Goal: Transaction & Acquisition: Download file/media

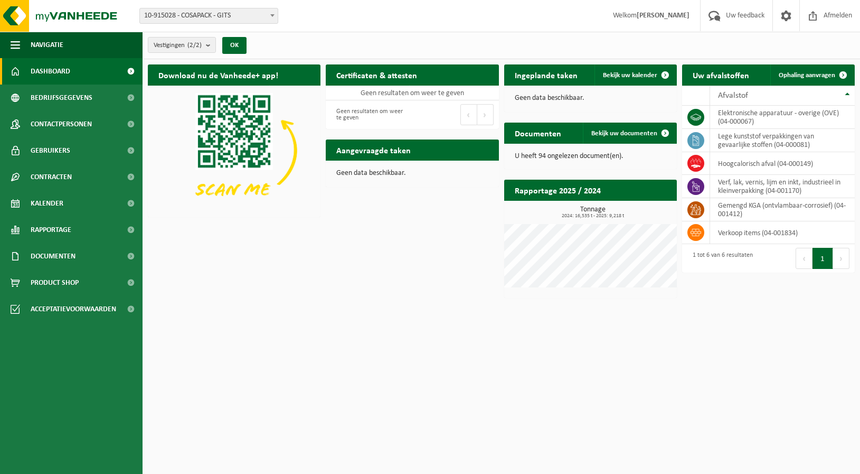
click at [672, 338] on html "Vestiging: 10-915028 - COSAPACK - GITS 10-921544 - COSAPACK-CREA - ROESELARE 10…" at bounding box center [430, 237] width 860 height 474
click at [304, 258] on div "Download nu de Vanheede+ app! Verberg Certificaten & attesten Bekijk uw certifi…" at bounding box center [501, 181] width 712 height 244
click at [304, 259] on div "Download nu de Vanheede+ app! Verberg Certificaten & attesten Bekijk uw certifi…" at bounding box center [501, 181] width 712 height 244
click at [54, 250] on span "Documenten" at bounding box center [53, 256] width 45 height 26
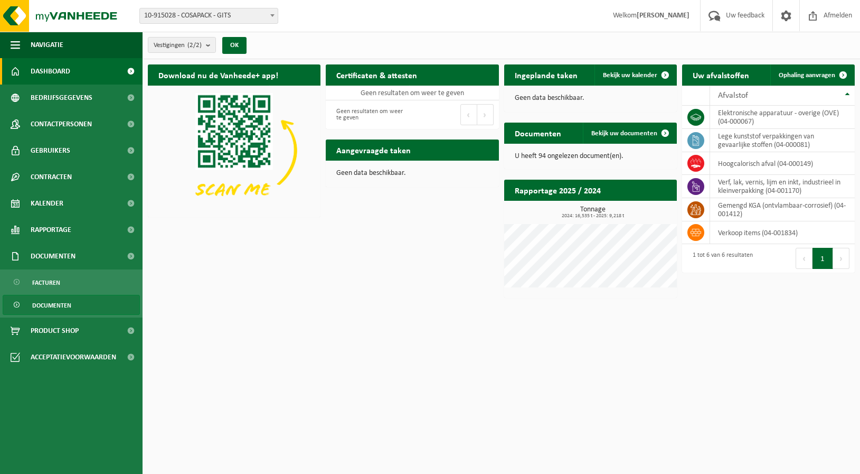
click at [67, 303] on span "Documenten" at bounding box center [51, 305] width 39 height 20
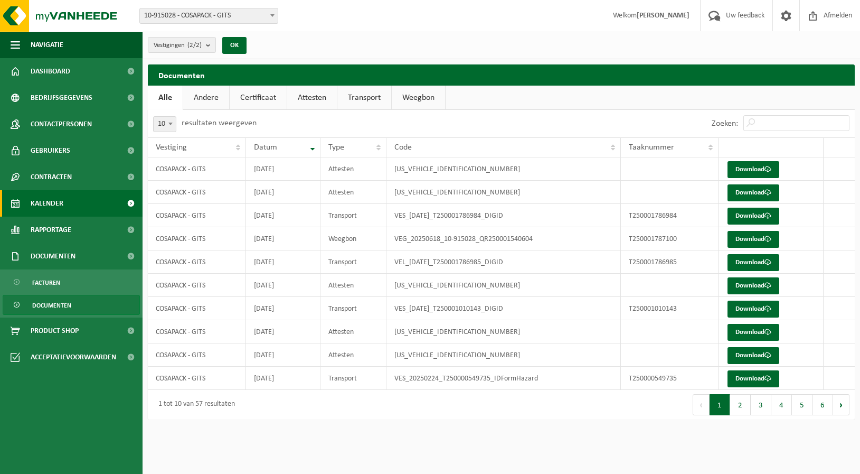
click at [67, 196] on link "Kalender" at bounding box center [71, 203] width 143 height 26
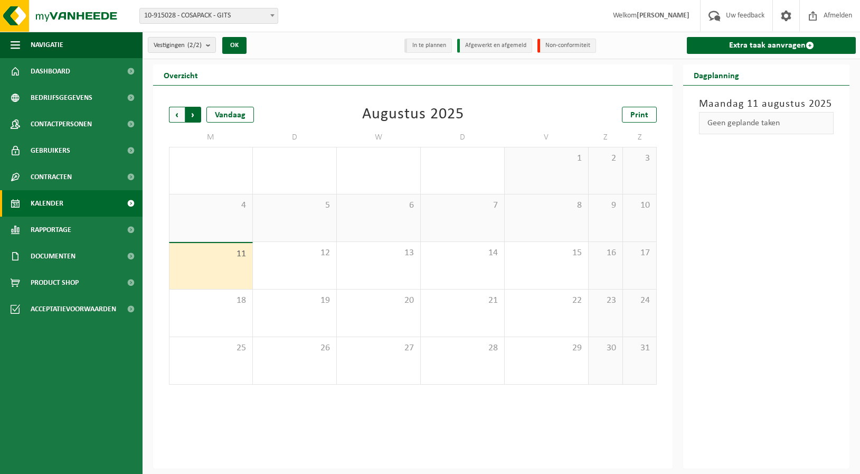
click at [181, 118] on span "Vorige" at bounding box center [177, 115] width 16 height 16
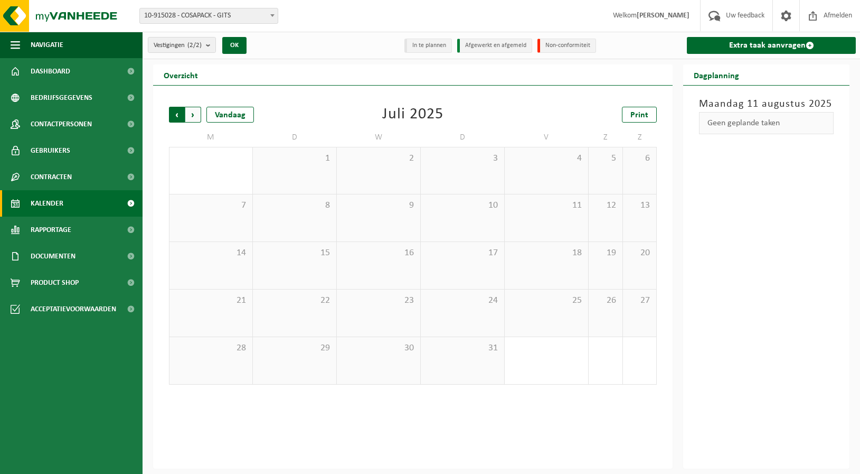
click at [194, 118] on span "Volgende" at bounding box center [193, 115] width 16 height 16
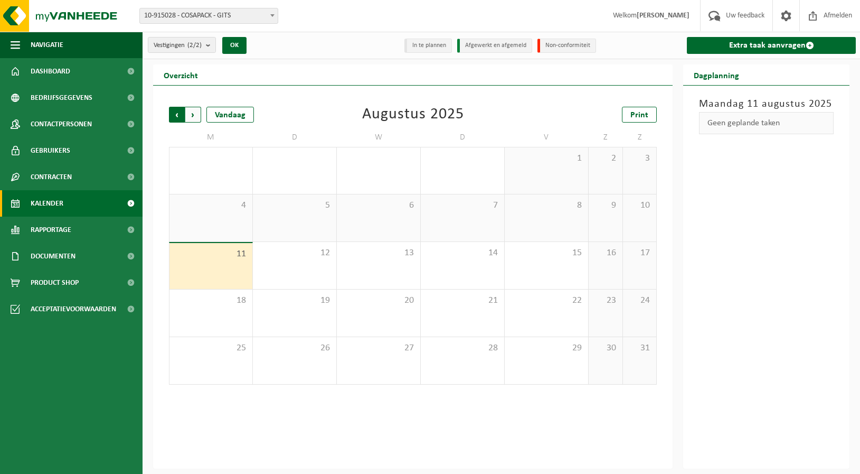
click at [185, 118] on span "Volgende" at bounding box center [193, 115] width 16 height 16
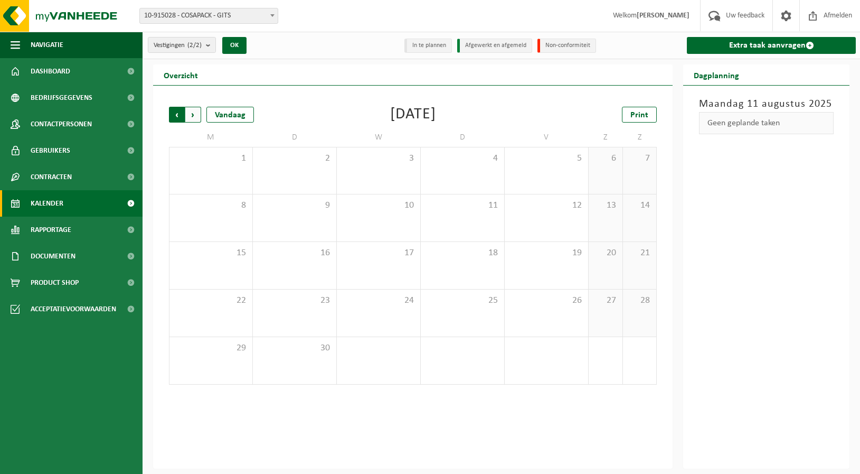
click at [196, 117] on span "Volgende" at bounding box center [193, 115] width 16 height 16
click at [181, 117] on span "Vorige" at bounding box center [177, 115] width 16 height 16
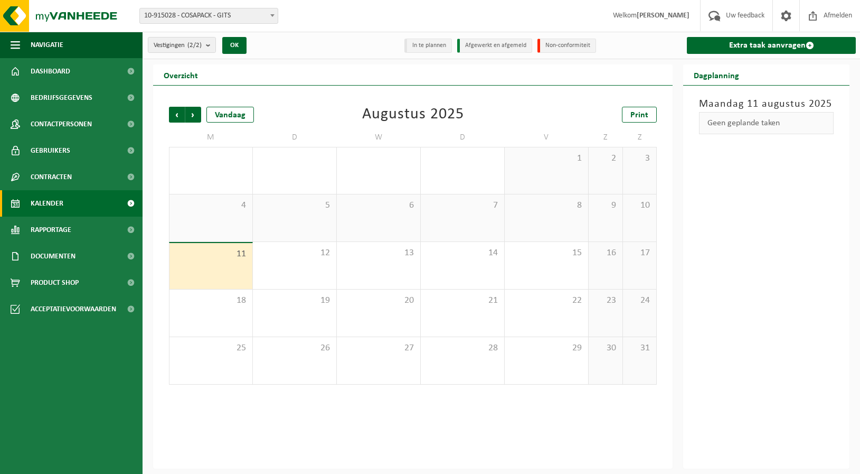
click at [181, 117] on span "Vorige" at bounding box center [177, 115] width 16 height 16
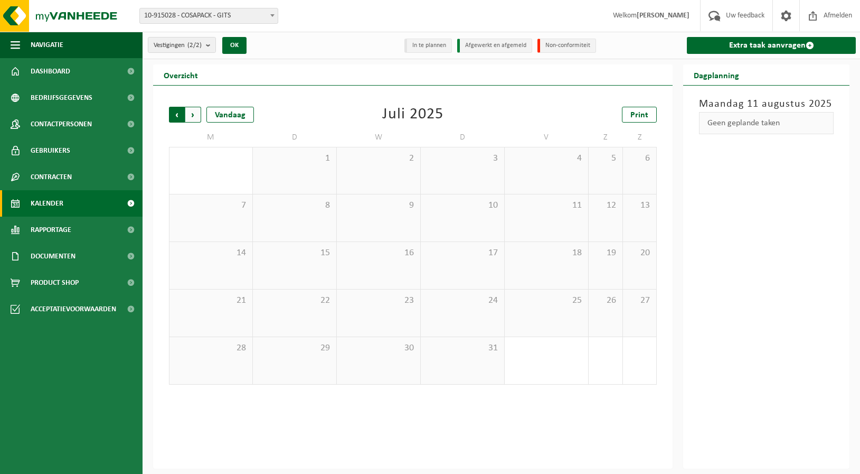
click at [199, 116] on span "Volgende" at bounding box center [193, 115] width 16 height 16
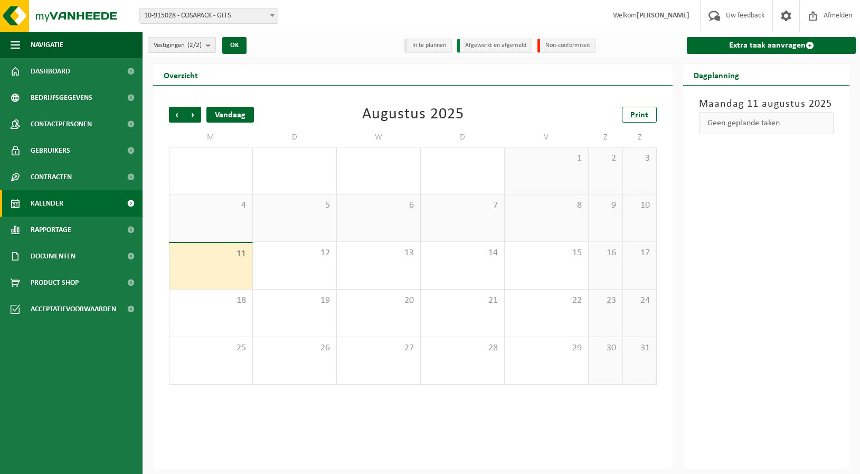
click at [242, 108] on div "Vandaag" at bounding box center [230, 115] width 48 height 16
click at [301, 230] on div "5" at bounding box center [294, 217] width 83 height 47
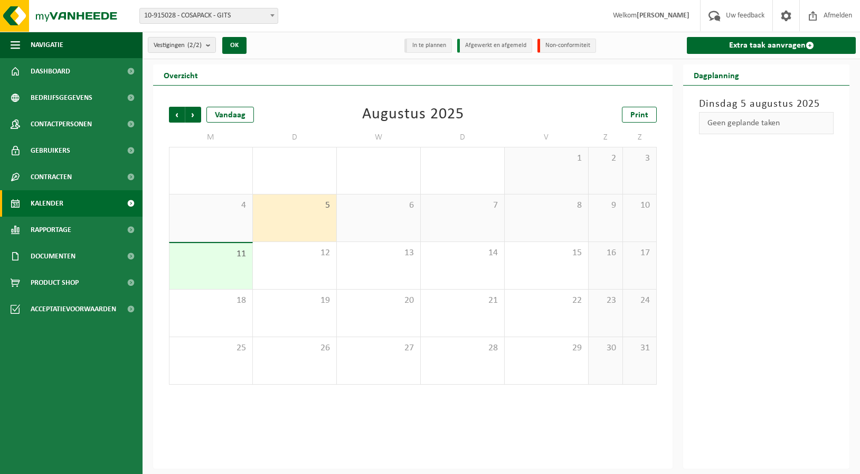
click at [381, 220] on div "6" at bounding box center [378, 217] width 83 height 47
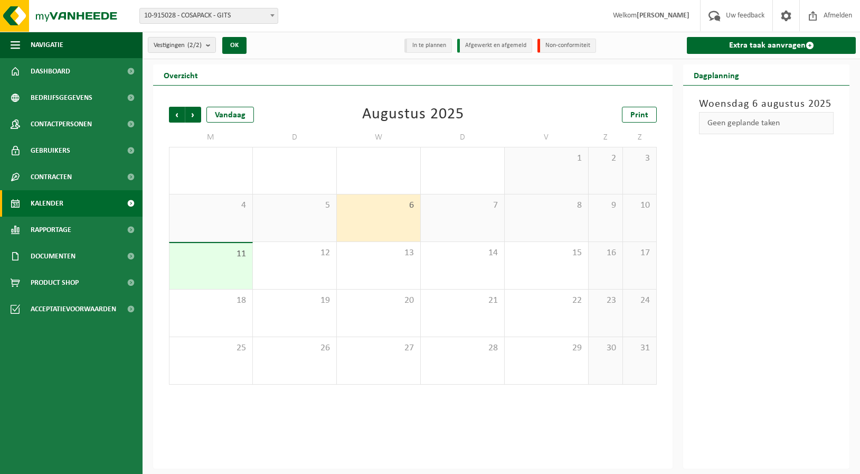
click at [429, 217] on div "7" at bounding box center [462, 217] width 83 height 47
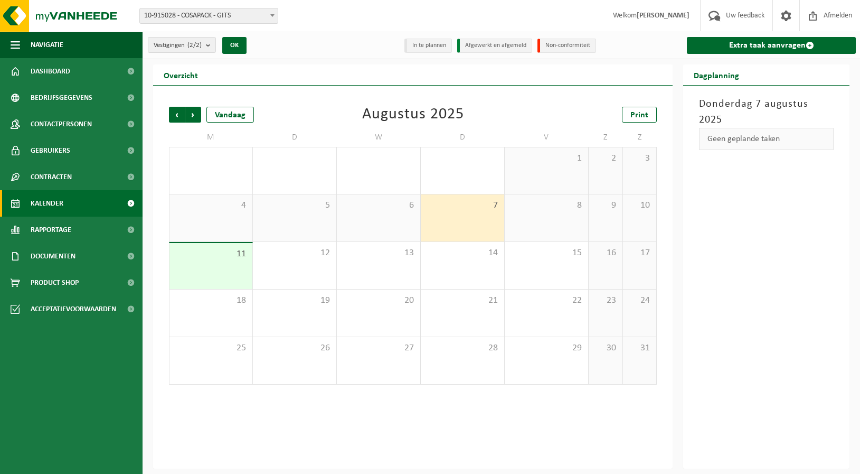
click at [546, 206] on span "8" at bounding box center [546, 206] width 73 height 12
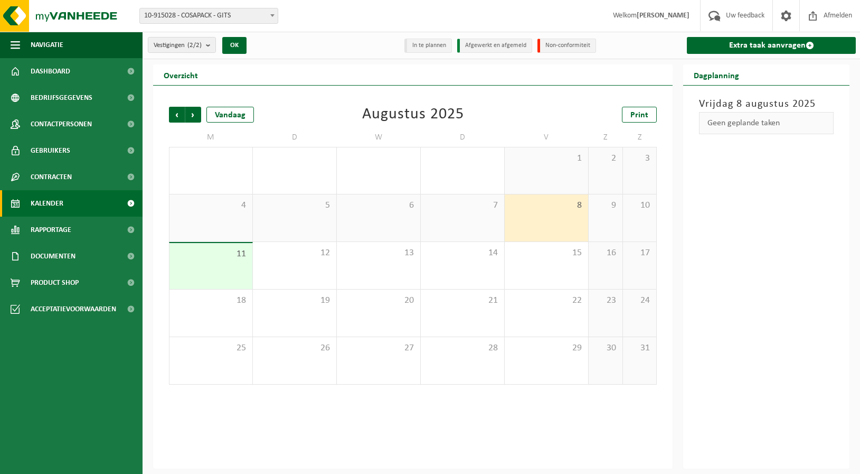
click at [182, 218] on div "4" at bounding box center [210, 217] width 83 height 47
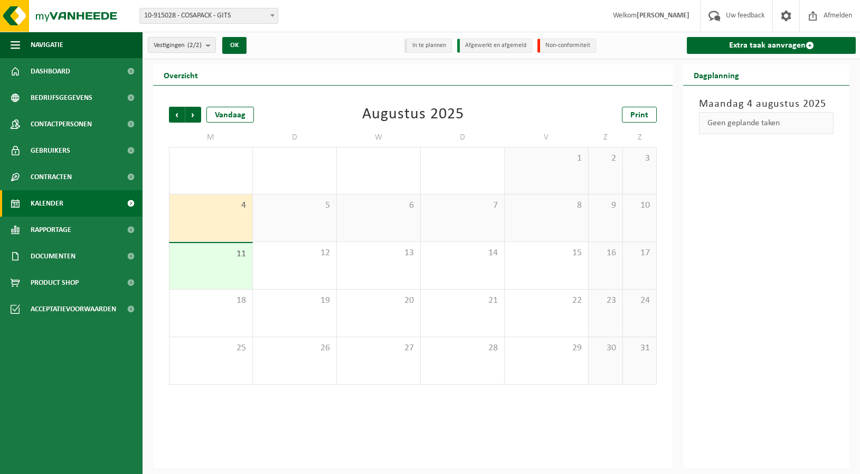
click at [547, 166] on div "1" at bounding box center [546, 170] width 83 height 46
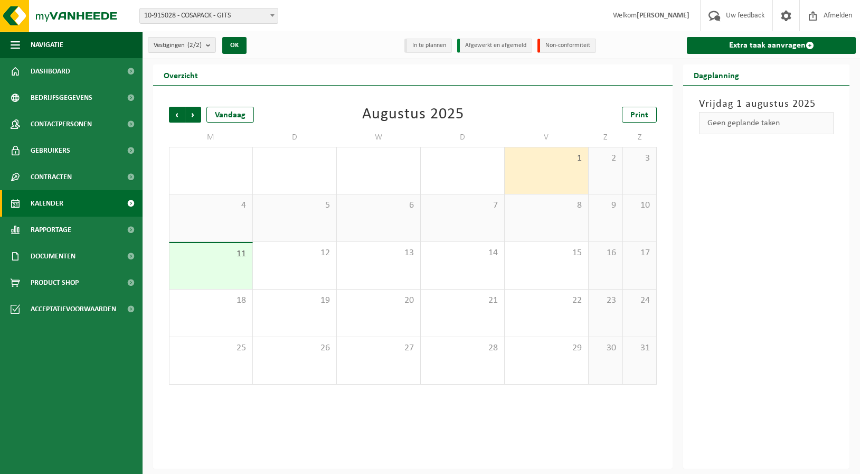
click at [465, 175] on div "31" at bounding box center [462, 170] width 83 height 46
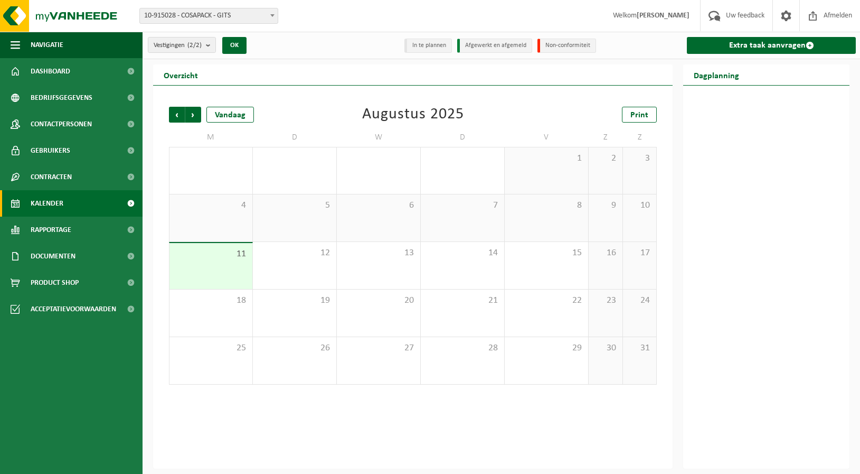
click at [405, 172] on div "30" at bounding box center [378, 170] width 83 height 46
click at [177, 112] on span "Vorige" at bounding box center [177, 115] width 16 height 16
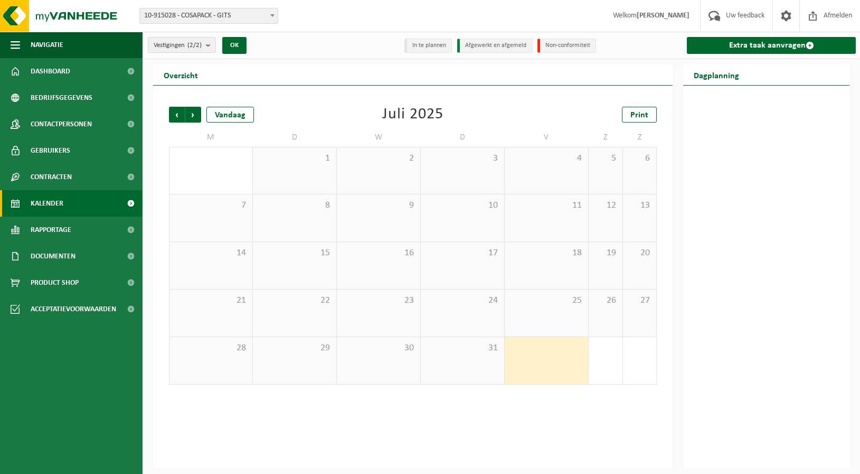
click at [558, 362] on div "1" at bounding box center [546, 360] width 83 height 47
click at [439, 365] on div "31" at bounding box center [462, 360] width 83 height 47
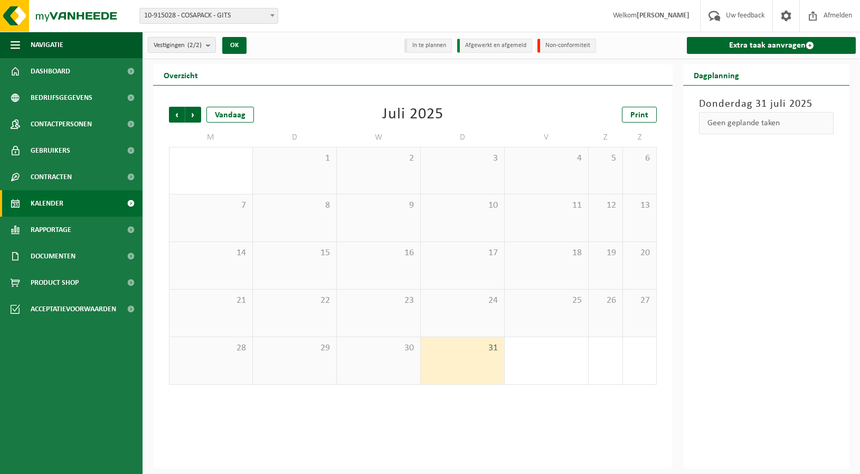
click at [385, 362] on div "30" at bounding box center [378, 360] width 83 height 47
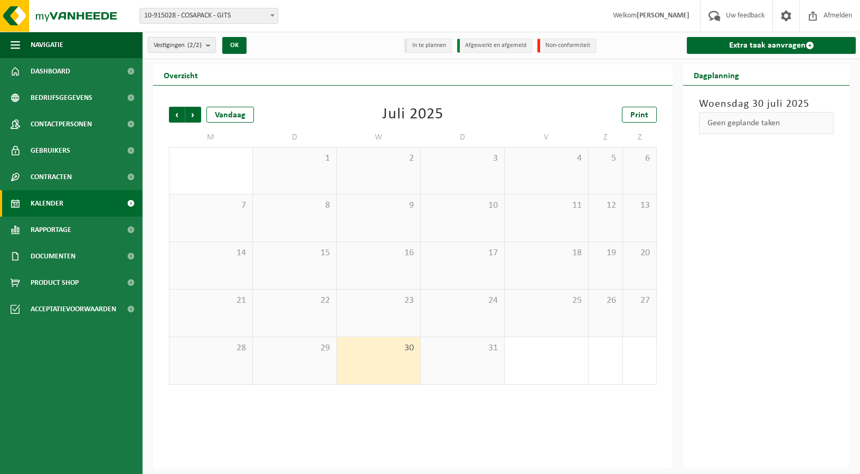
click at [342, 365] on div "30" at bounding box center [378, 360] width 83 height 47
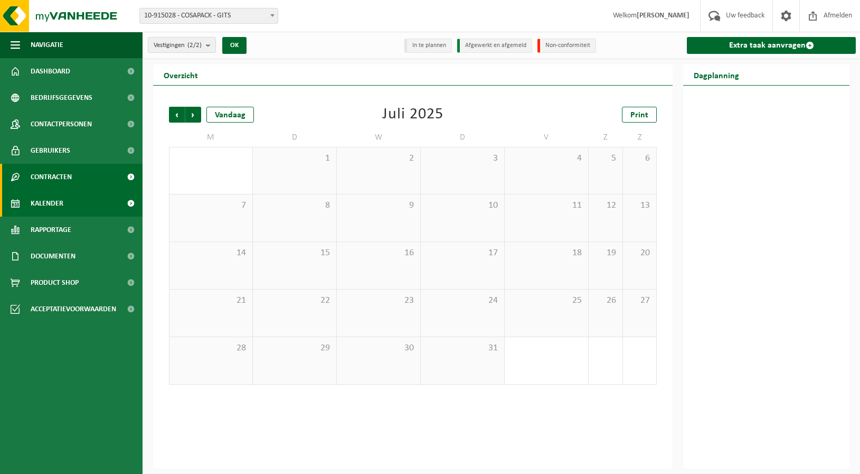
click at [31, 179] on span "Contracten" at bounding box center [51, 177] width 41 height 26
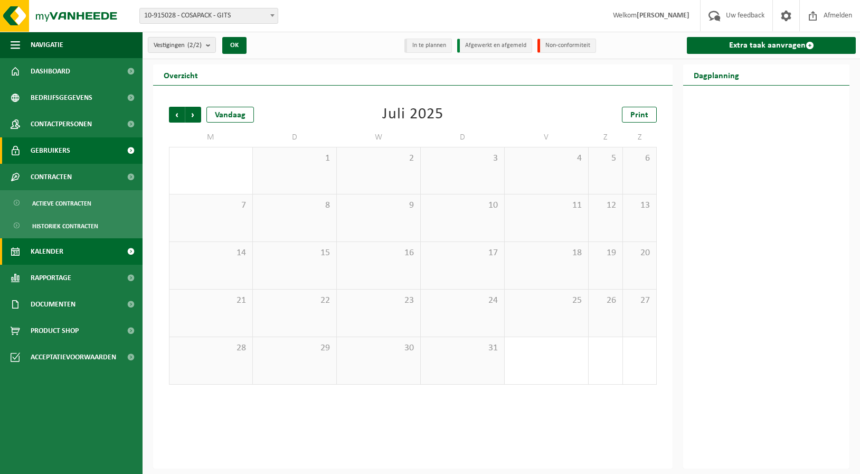
click at [35, 153] on span "Gebruikers" at bounding box center [51, 150] width 40 height 26
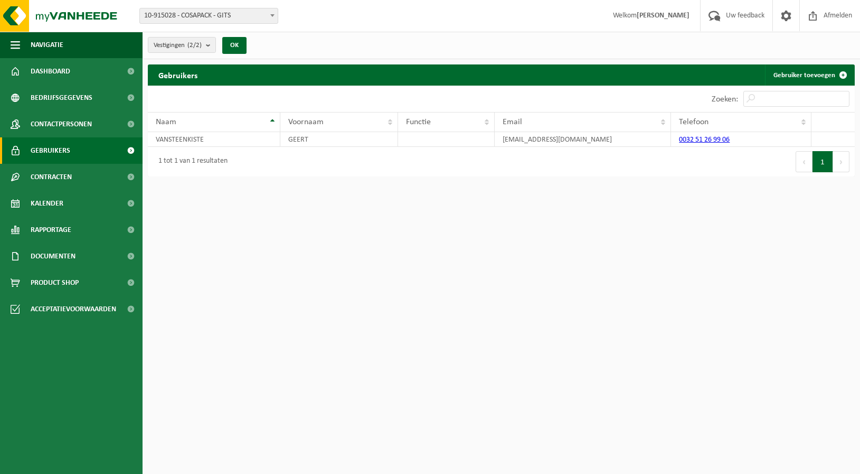
click at [48, 144] on span "Gebruikers" at bounding box center [51, 150] width 40 height 26
click at [59, 126] on span "Contactpersonen" at bounding box center [61, 124] width 61 height 26
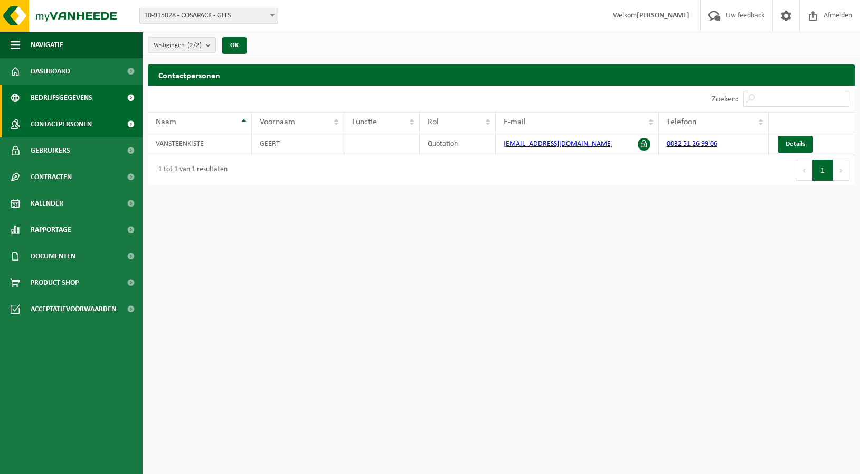
click at [60, 102] on span "Bedrijfsgegevens" at bounding box center [62, 97] width 62 height 26
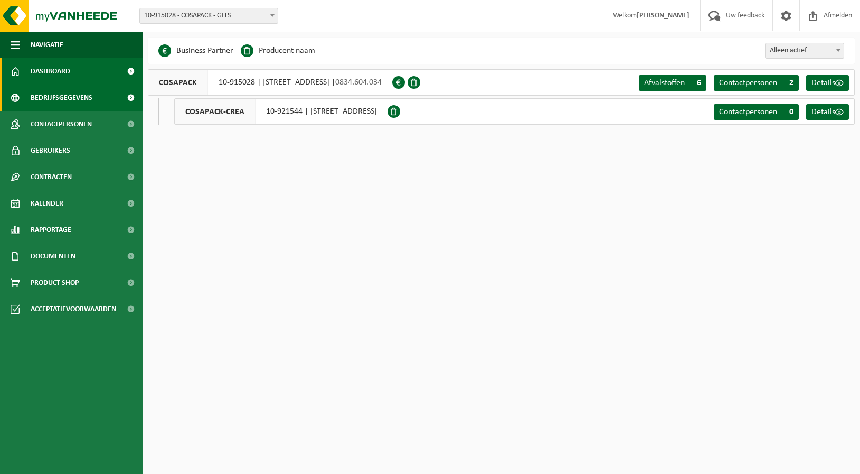
click at [56, 74] on span "Dashboard" at bounding box center [51, 71] width 40 height 26
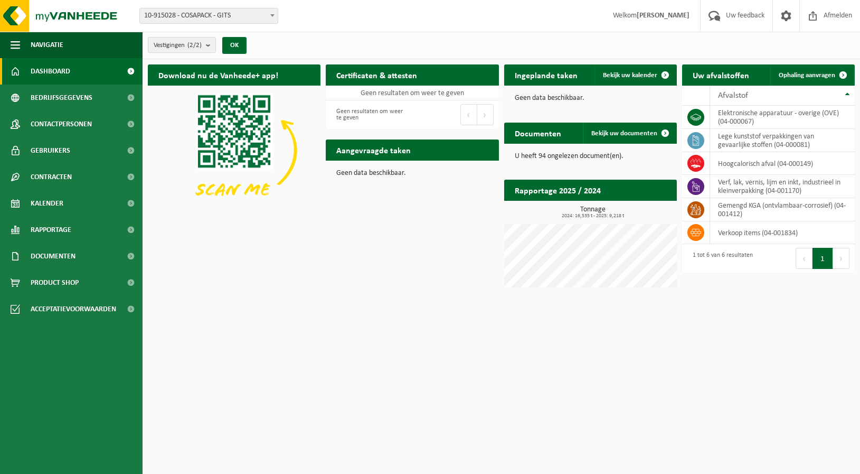
click at [398, 230] on div "Download nu de Vanheede+ app! Verberg Certificaten & attesten Bekijk uw certifi…" at bounding box center [501, 181] width 712 height 244
click at [398, 384] on html "Vestiging: 10-915028 - COSAPACK - GITS 10-921544 - COSAPACK-CREA - ROESELARE 10…" at bounding box center [430, 237] width 860 height 474
drag, startPoint x: 342, startPoint y: 340, endPoint x: 369, endPoint y: 364, distance: 36.2
click at [369, 364] on html "Vestiging: 10-915028 - COSAPACK - GITS 10-921544 - COSAPACK-CREA - ROESELARE 10…" at bounding box center [430, 237] width 860 height 474
click at [64, 314] on span "Acceptatievoorwaarden" at bounding box center [74, 309] width 86 height 26
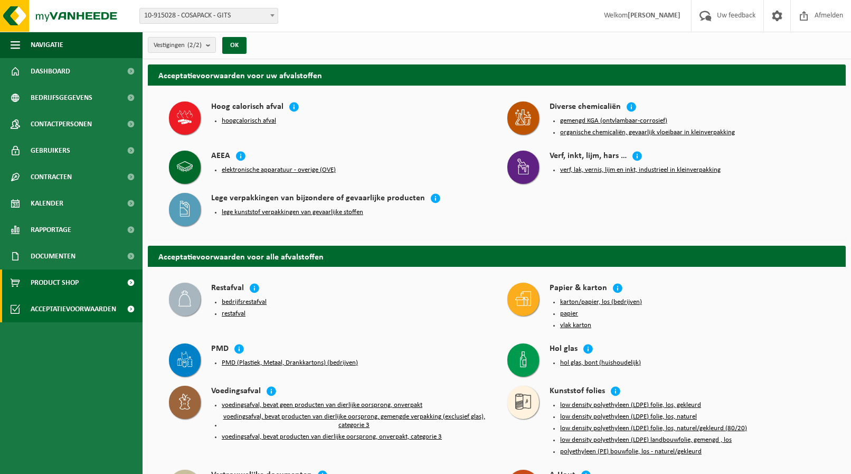
click at [57, 282] on span "Product Shop" at bounding box center [55, 282] width 48 height 26
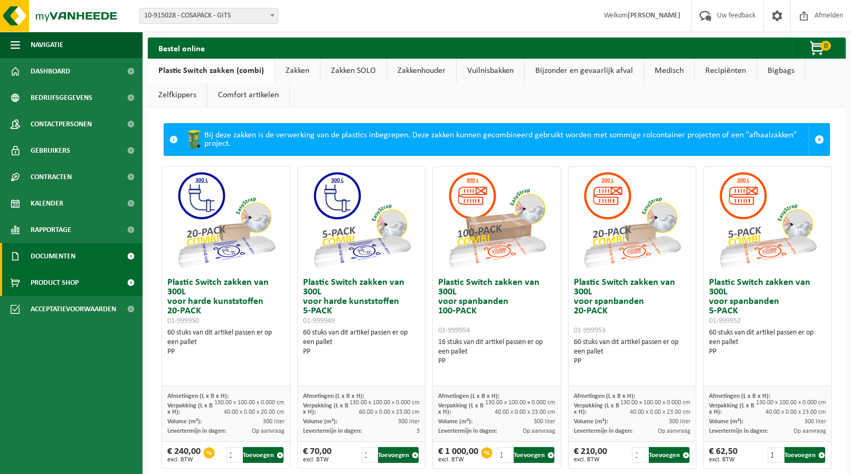
click at [61, 251] on span "Documenten" at bounding box center [53, 256] width 45 height 26
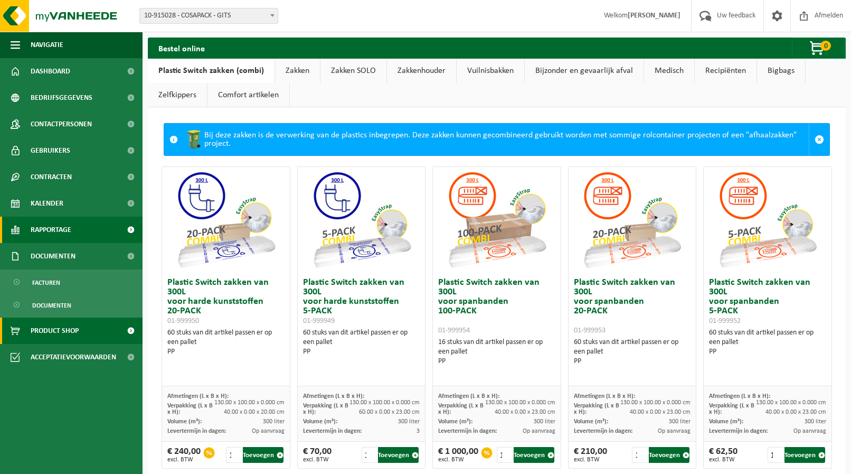
click at [63, 225] on span "Rapportage" at bounding box center [51, 229] width 41 height 26
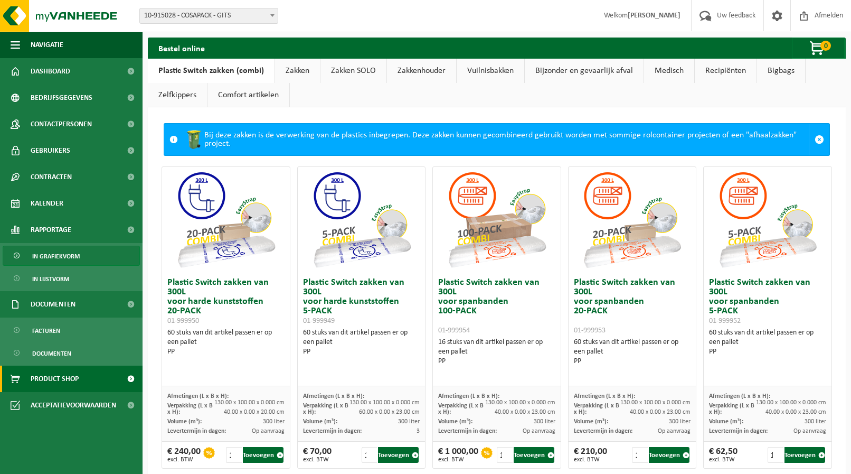
click at [70, 249] on span "In grafiekvorm" at bounding box center [56, 256] width 48 height 20
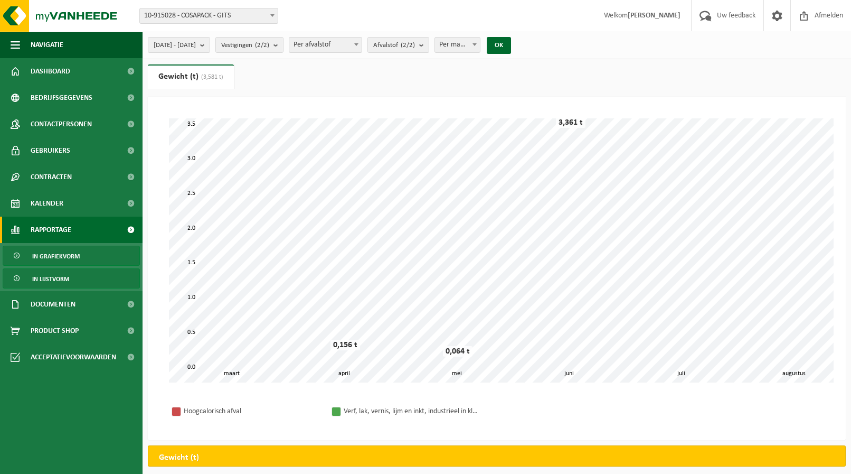
click at [68, 278] on span "In lijstvorm" at bounding box center [50, 279] width 37 height 20
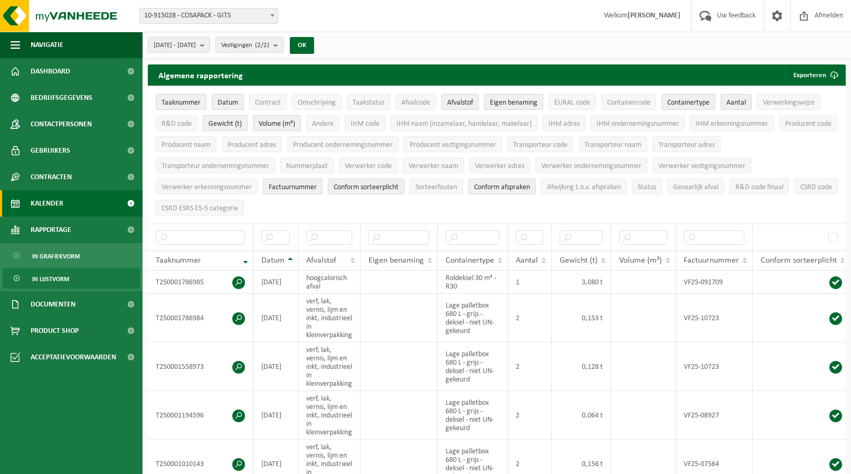
click at [49, 205] on span "Kalender" at bounding box center [47, 203] width 33 height 26
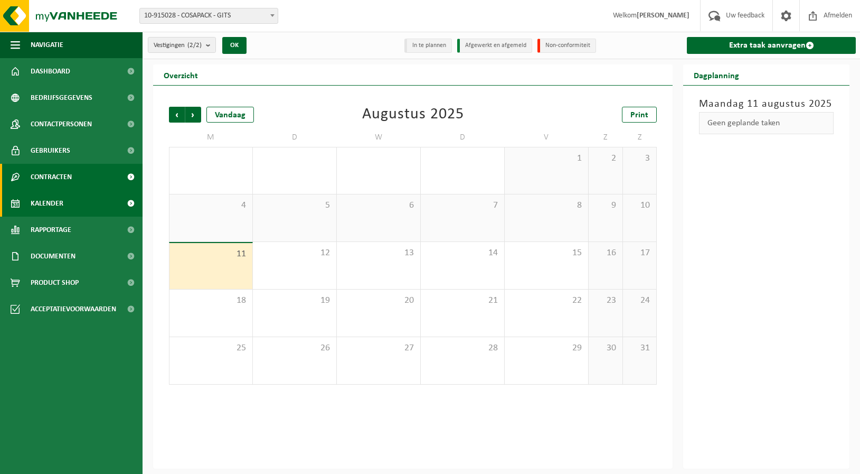
click at [70, 180] on span "Contracten" at bounding box center [51, 177] width 41 height 26
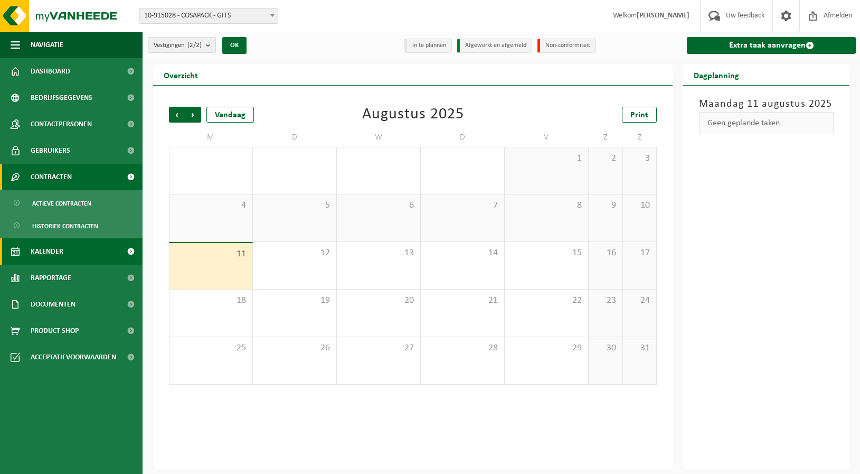
click at [74, 164] on link "Contracten" at bounding box center [71, 177] width 143 height 26
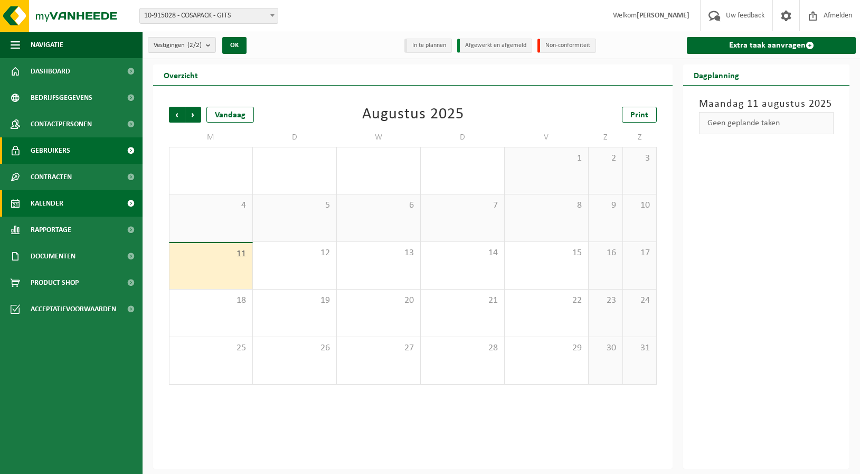
click at [78, 156] on link "Gebruikers" at bounding box center [71, 150] width 143 height 26
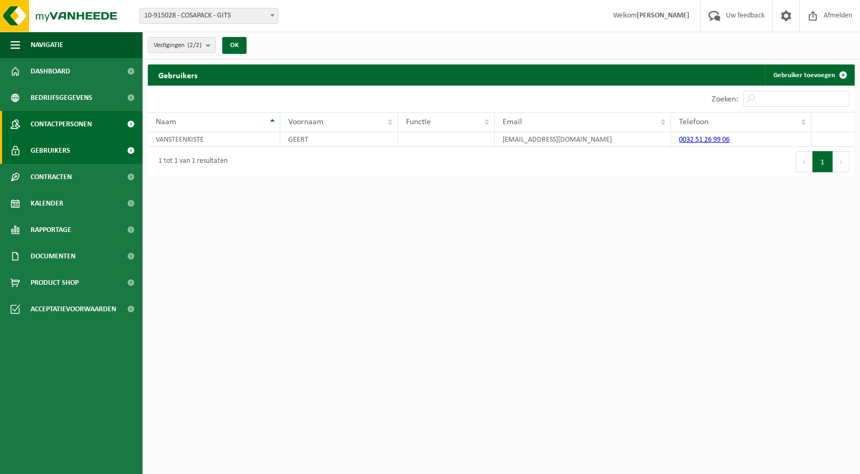
click at [95, 120] on link "Contactpersonen" at bounding box center [71, 124] width 143 height 26
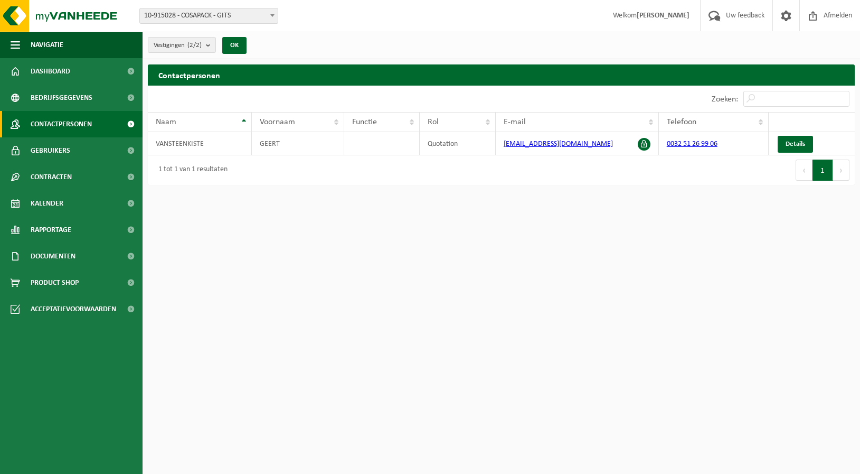
click at [101, 97] on link "Bedrijfsgegevens" at bounding box center [71, 97] width 143 height 26
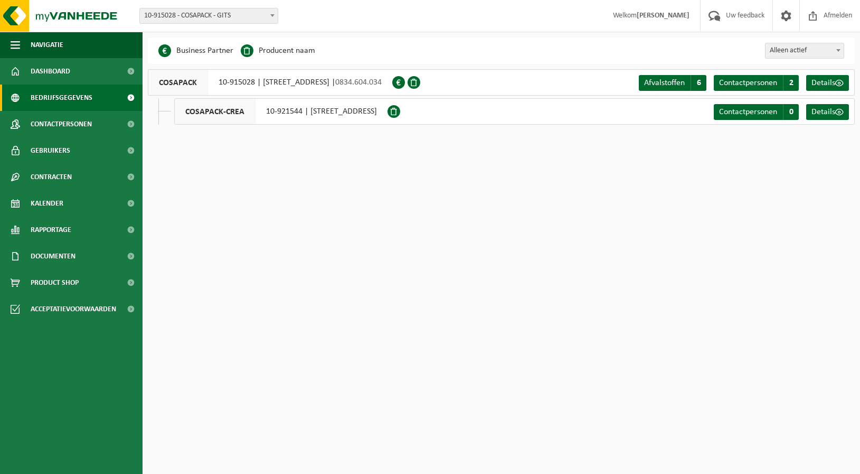
click at [111, 69] on link "Dashboard" at bounding box center [71, 71] width 143 height 26
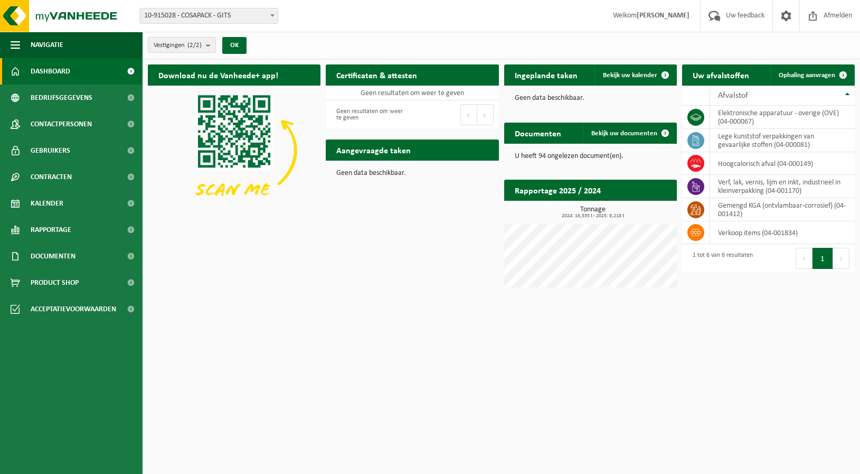
click at [542, 156] on p "U heeft 94 ongelezen document(en)." at bounding box center [591, 156] width 152 height 7
click at [525, 132] on h2 "Documenten" at bounding box center [538, 132] width 68 height 21
click at [656, 130] on span at bounding box center [665, 132] width 21 height 21
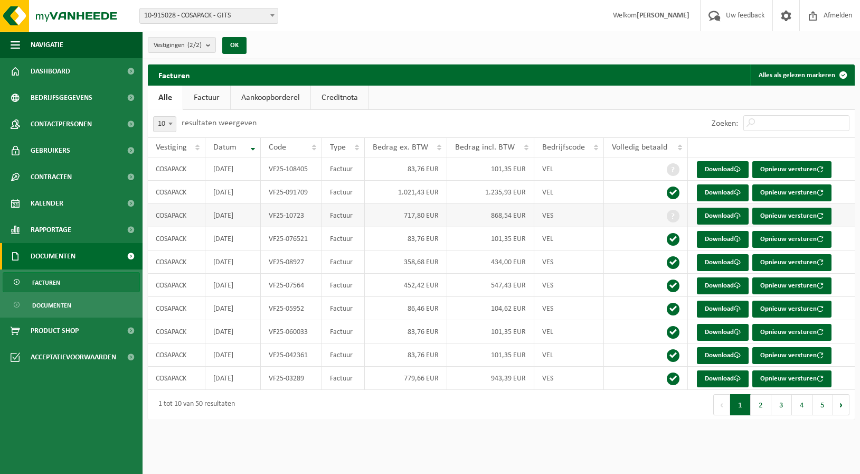
click at [672, 212] on span at bounding box center [673, 216] width 13 height 13
click at [719, 170] on link "Download" at bounding box center [723, 169] width 52 height 17
click at [731, 194] on link "Download" at bounding box center [723, 192] width 52 height 17
click at [53, 71] on span "Dashboard" at bounding box center [51, 71] width 40 height 26
